Goal: Obtain resource: Obtain resource

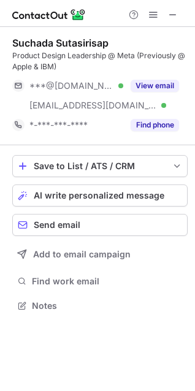
scroll to position [297, 195]
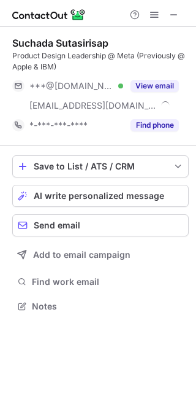
scroll to position [297, 196]
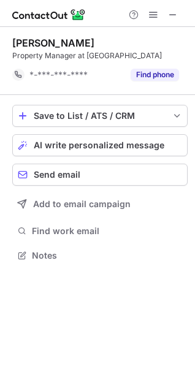
scroll to position [247, 195]
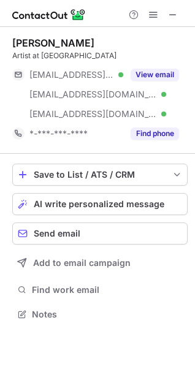
scroll to position [306, 195]
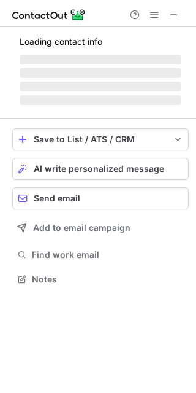
scroll to position [306, 196]
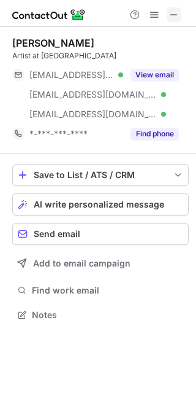
click at [173, 11] on span at bounding box center [174, 15] width 10 height 10
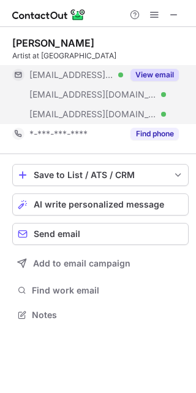
click at [161, 75] on button "View email" at bounding box center [155, 75] width 48 height 12
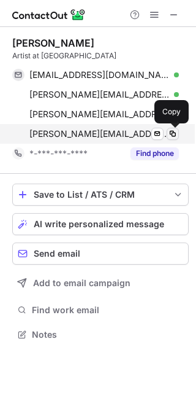
click at [172, 133] on span at bounding box center [173, 134] width 10 height 10
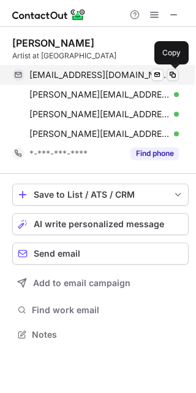
click at [174, 71] on span at bounding box center [173, 75] width 10 height 10
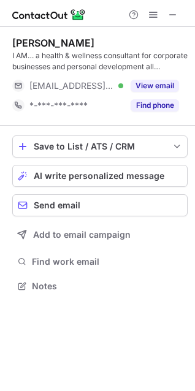
scroll to position [278, 195]
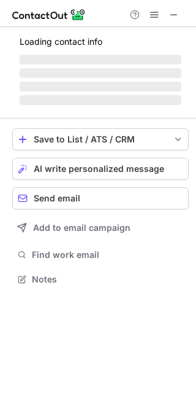
scroll to position [278, 196]
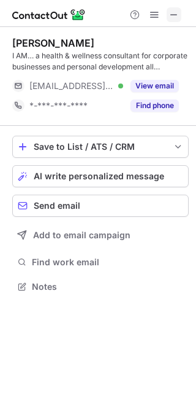
click at [171, 10] on span at bounding box center [174, 15] width 10 height 10
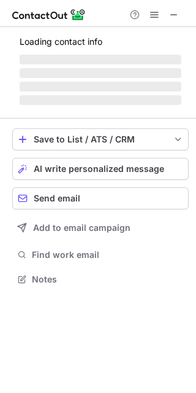
scroll to position [278, 196]
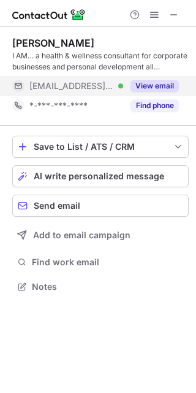
click at [157, 80] on button "View email" at bounding box center [155, 86] width 48 height 12
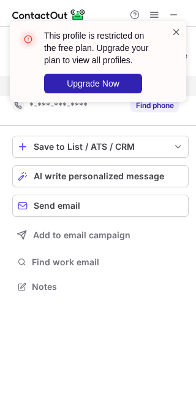
click at [177, 30] on span at bounding box center [177, 32] width 10 height 12
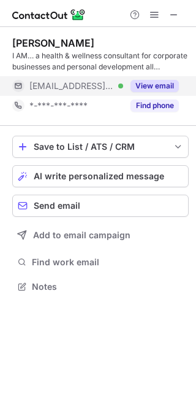
click at [163, 85] on button "View email" at bounding box center [155, 86] width 48 height 12
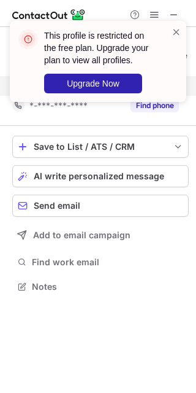
click at [175, 12] on div "This profile is restricted on the free plan. Upgrade your plan to view all prof…" at bounding box center [98, 66] width 196 height 115
click at [177, 34] on span at bounding box center [177, 32] width 10 height 12
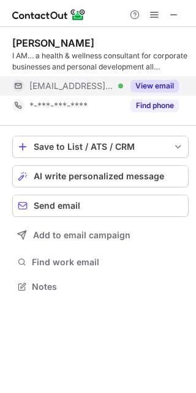
click at [173, 12] on div "This profile is restricted on the free plan. Upgrade your plan to view all prof…" at bounding box center [98, 66] width 196 height 115
click at [175, 10] on span at bounding box center [174, 15] width 10 height 10
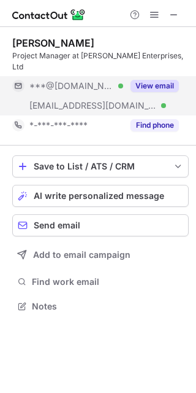
scroll to position [286, 196]
click at [171, 80] on button "View email" at bounding box center [155, 86] width 48 height 12
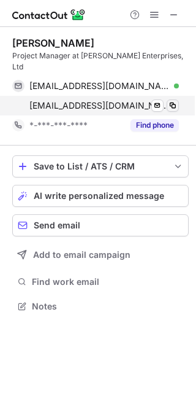
click at [172, 101] on span at bounding box center [173, 106] width 10 height 10
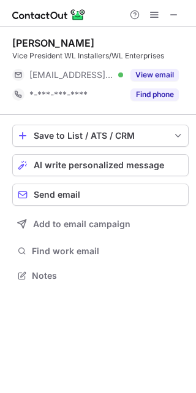
scroll to position [267, 196]
